Goal: Check status: Check status

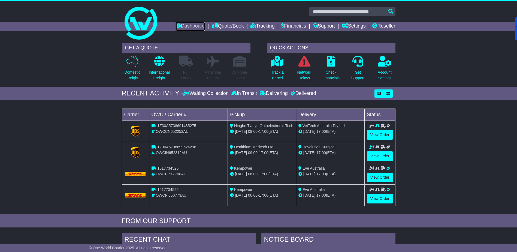
click at [186, 24] on link "Dashboard" at bounding box center [190, 26] width 29 height 9
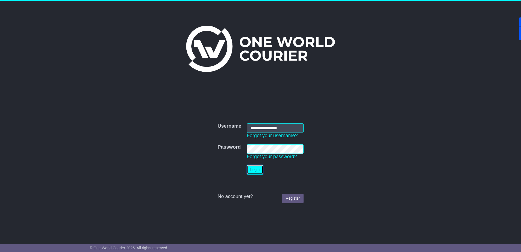
click at [253, 170] on button "Login" at bounding box center [255, 170] width 16 height 10
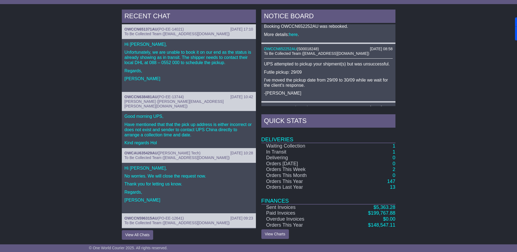
scroll to position [225, 0]
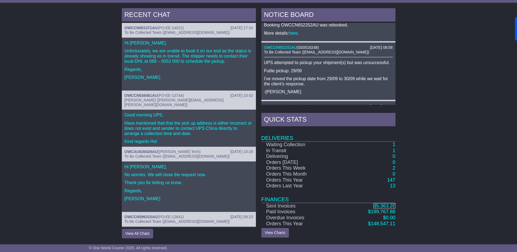
click at [387, 205] on span "5,363.28" at bounding box center [385, 205] width 19 height 5
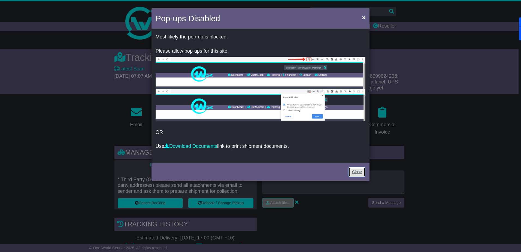
click at [355, 171] on link "Close" at bounding box center [357, 172] width 17 height 10
click at [360, 170] on link "Close" at bounding box center [357, 172] width 17 height 10
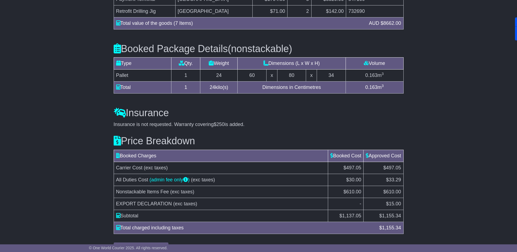
scroll to position [545, 0]
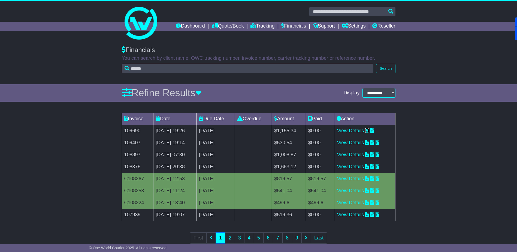
click at [369, 130] on icon at bounding box center [367, 130] width 4 height 5
click at [387, 24] on link "Reseller" at bounding box center [383, 26] width 23 height 9
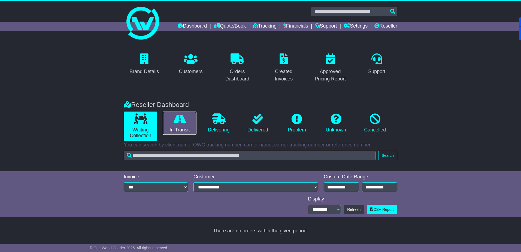
click at [183, 121] on icon at bounding box center [180, 118] width 12 height 11
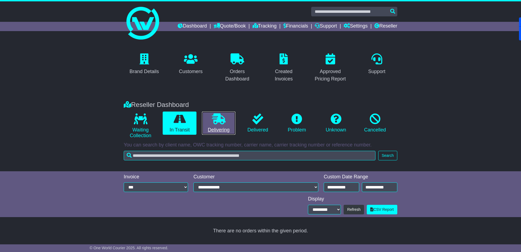
click at [213, 119] on icon at bounding box center [219, 118] width 14 height 11
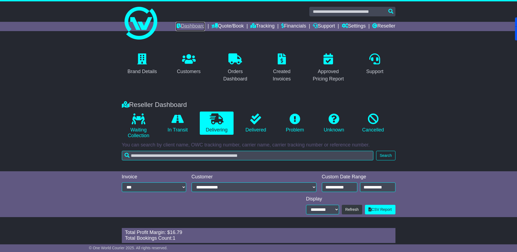
click at [188, 25] on link "Dashboard" at bounding box center [190, 26] width 29 height 9
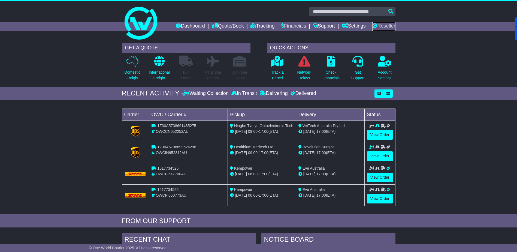
click at [380, 26] on link "Reseller" at bounding box center [383, 26] width 23 height 9
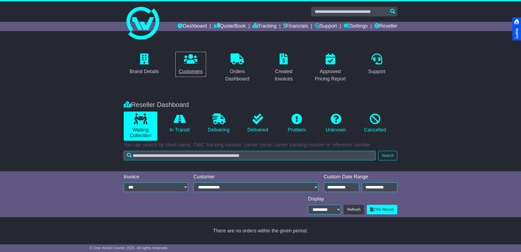
click at [198, 65] on p at bounding box center [191, 59] width 24 height 12
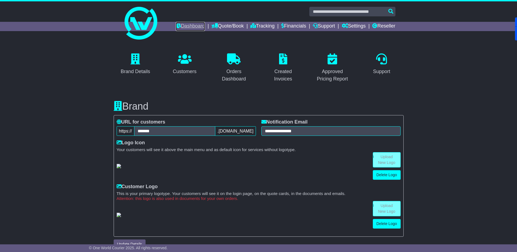
click at [190, 28] on link "Dashboard" at bounding box center [190, 26] width 29 height 9
